Goal: Task Accomplishment & Management: Manage account settings

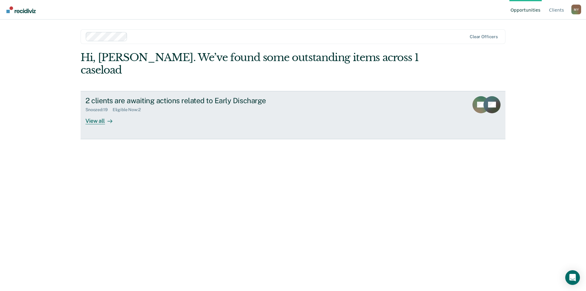
click at [172, 96] on div "2 clients are awaiting actions related to Early Discharge" at bounding box center [193, 100] width 214 height 9
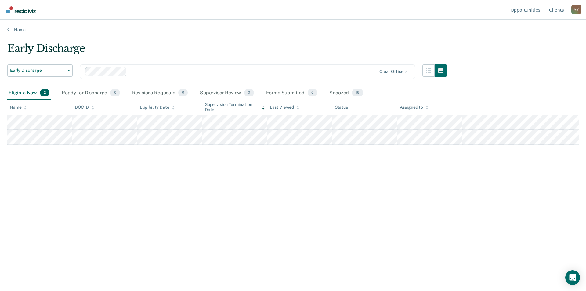
click at [578, 12] on div "M Y" at bounding box center [577, 10] width 10 height 10
click at [545, 47] on link "Log Out" at bounding box center [551, 48] width 39 height 5
